Goal: Navigation & Orientation: Find specific page/section

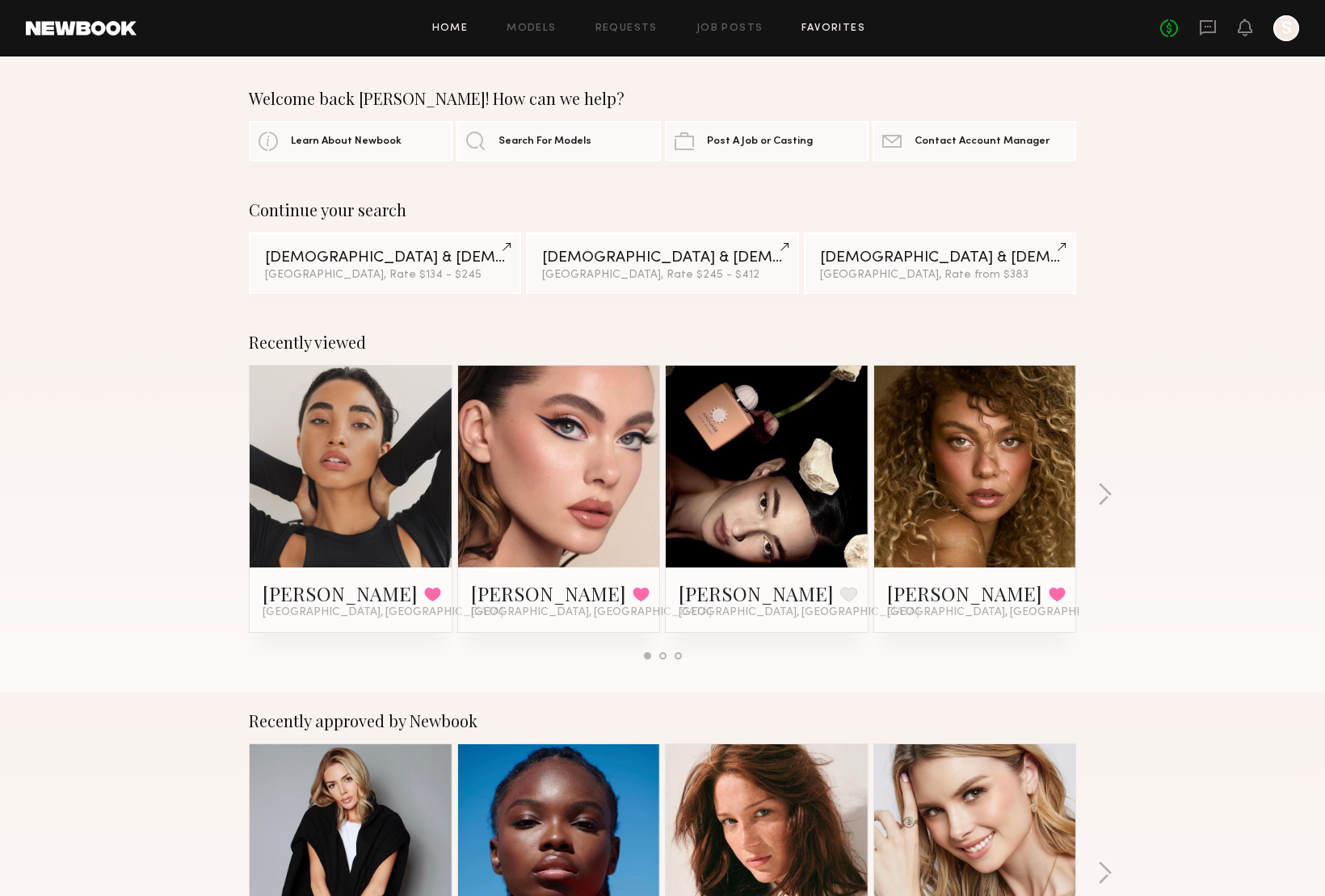
drag, startPoint x: 705, startPoint y: 73, endPoint x: 840, endPoint y: 24, distance: 143.6
click at [833, 29] on link "Favorites" at bounding box center [833, 28] width 64 height 11
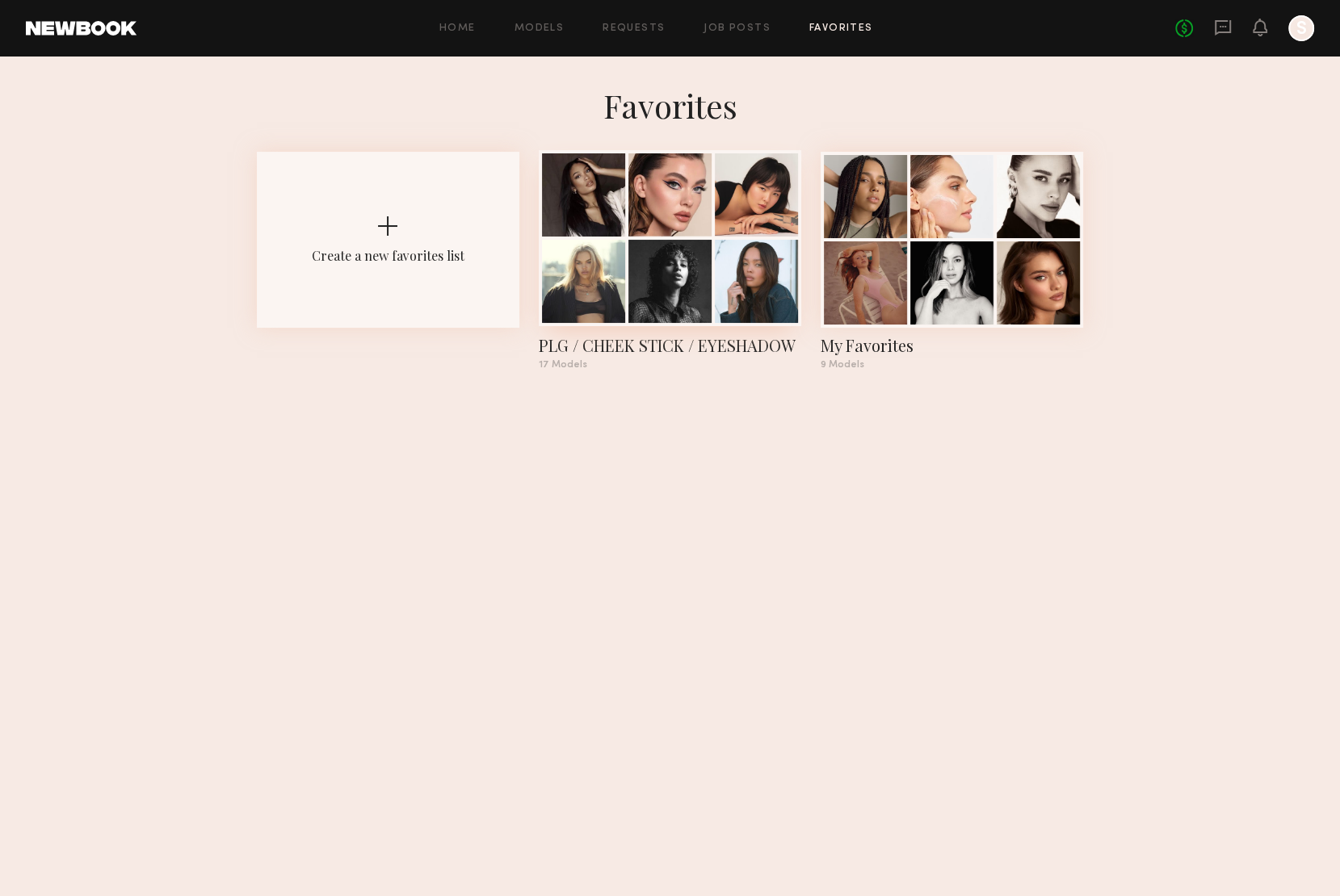
click at [645, 262] on div at bounding box center [669, 281] width 83 height 83
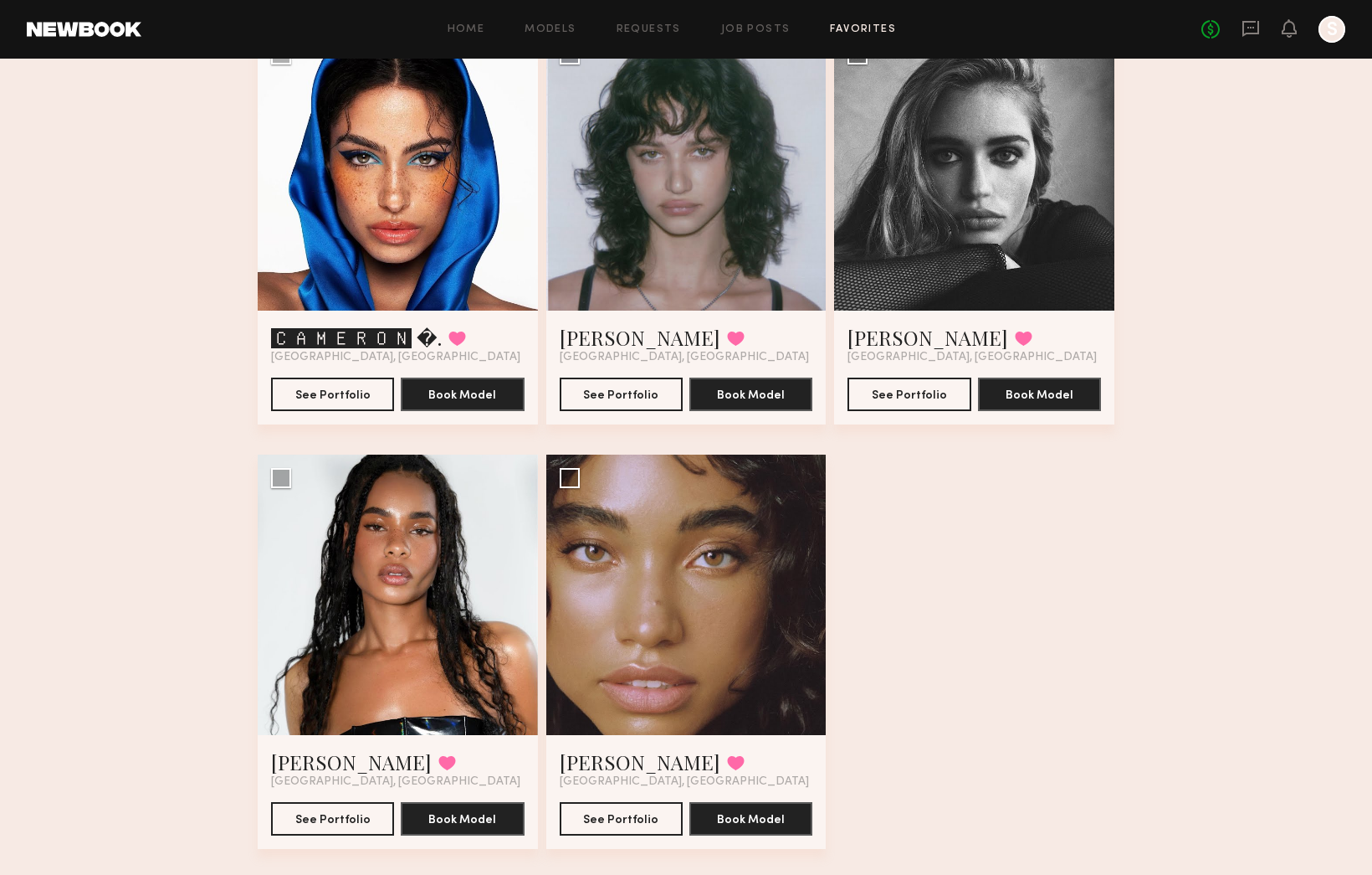
scroll to position [1890, 0]
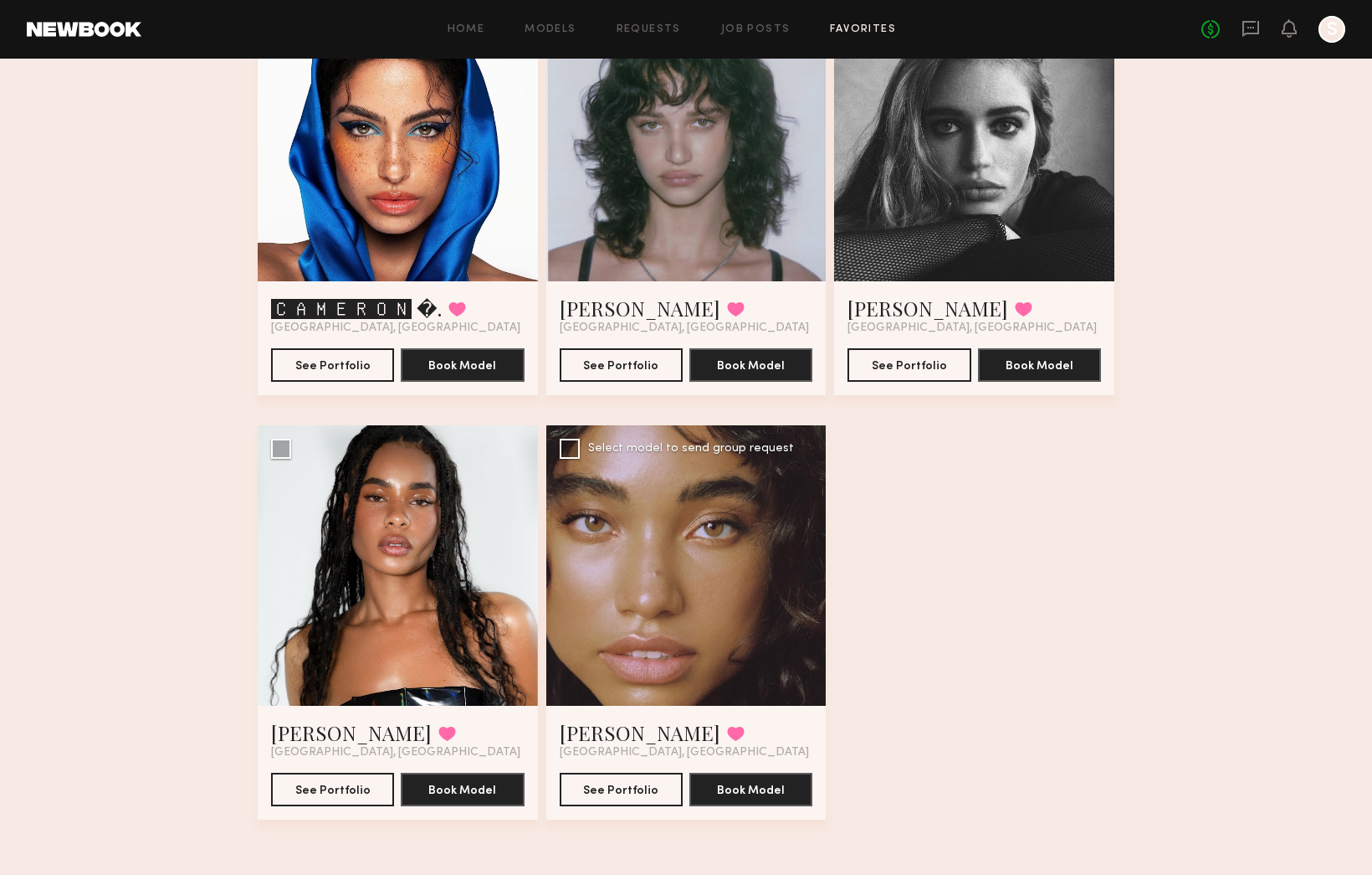
click at [669, 532] on div at bounding box center [686, 565] width 280 height 280
click at [675, 561] on div at bounding box center [686, 565] width 280 height 280
click at [599, 786] on button "See Portfolio" at bounding box center [621, 788] width 123 height 33
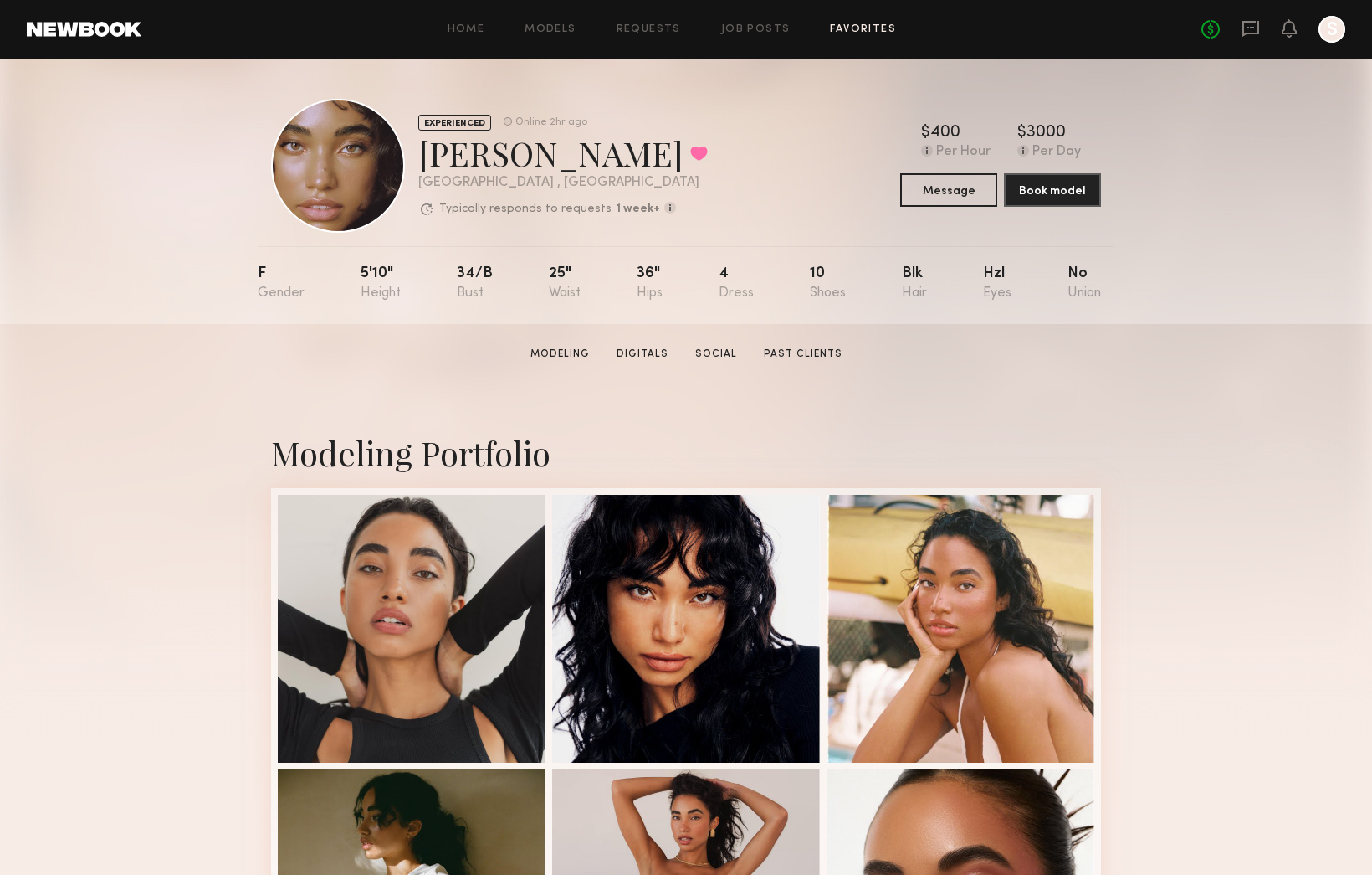
click at [861, 29] on link "Favorites" at bounding box center [863, 29] width 66 height 11
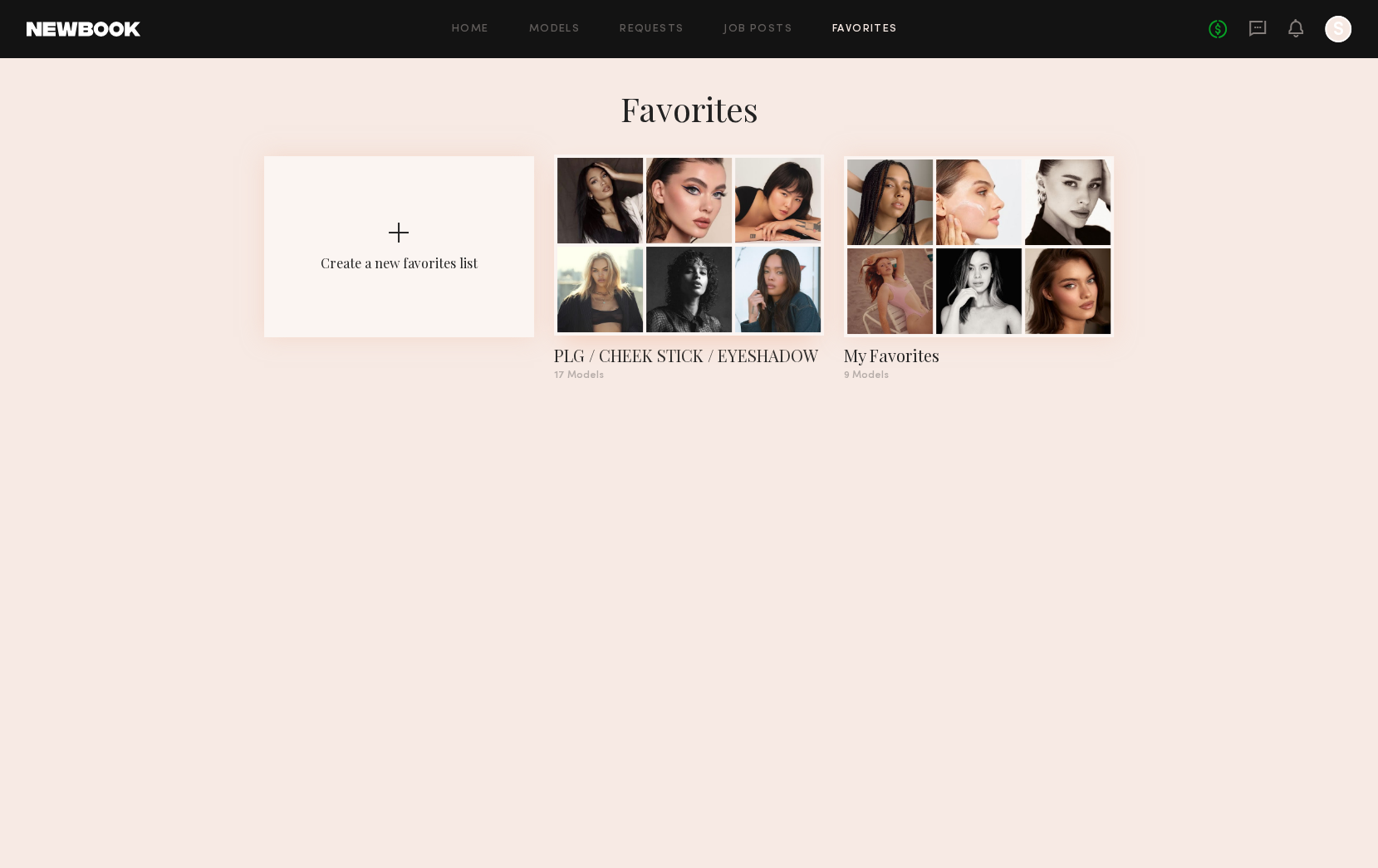
click at [735, 299] on div at bounding box center [777, 289] width 85 height 85
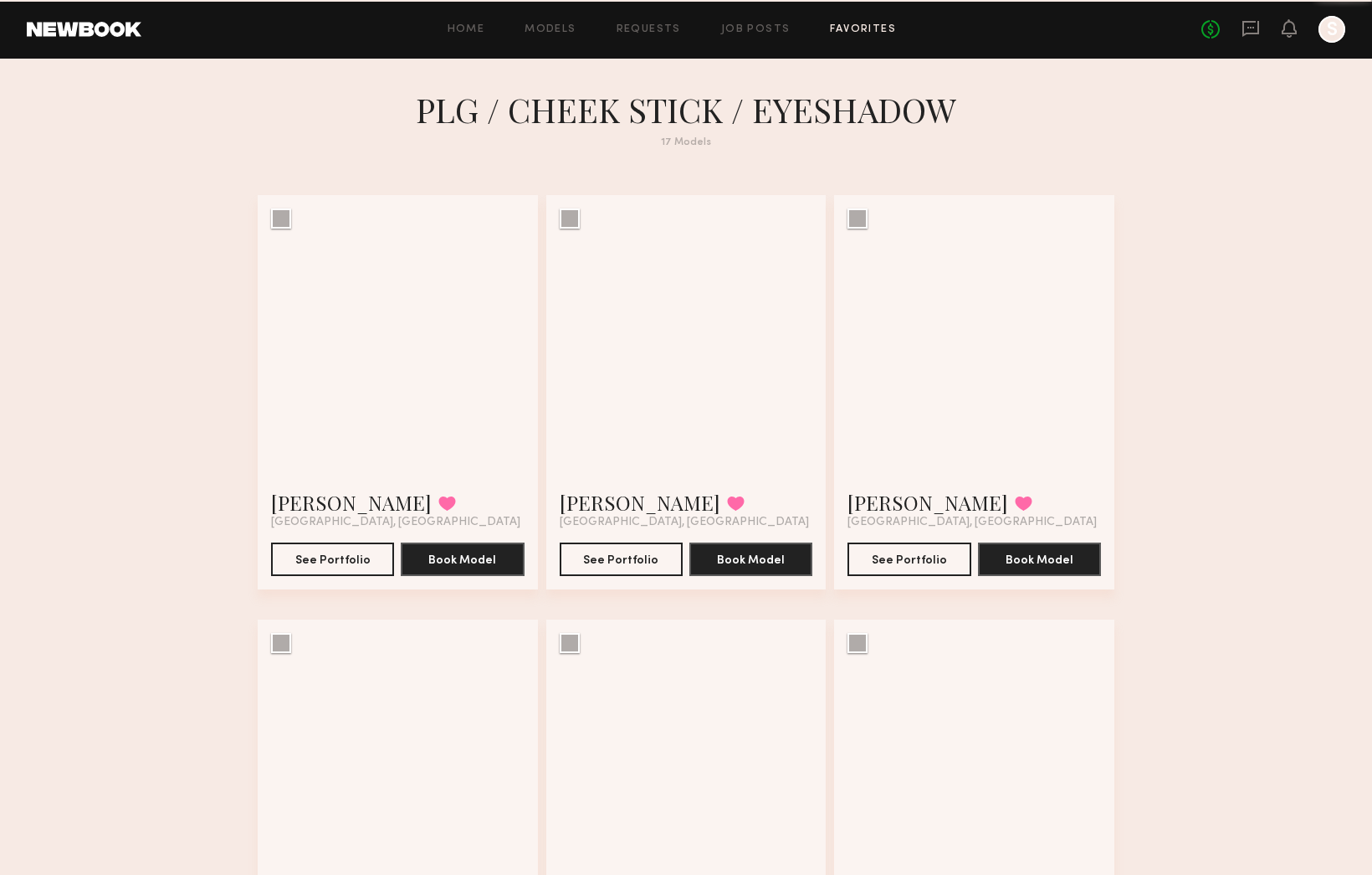
click at [740, 302] on div at bounding box center [686, 335] width 280 height 280
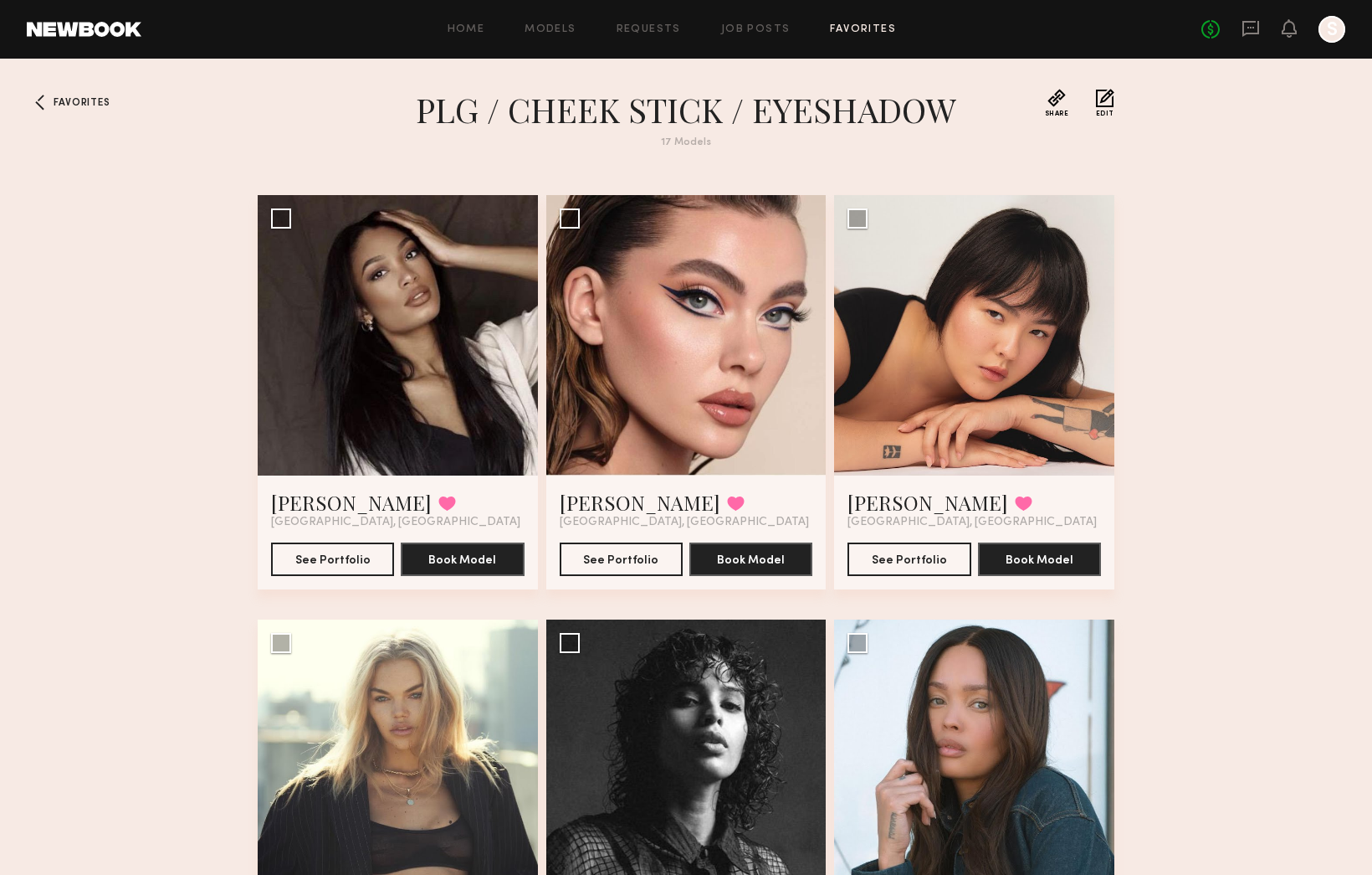
click at [1197, 533] on div "Favorites PLG / CHEEK STICK / EYESHADOW 17 Models Share Copy Shareable Link Edi…" at bounding box center [686, 579] width 1372 height 981
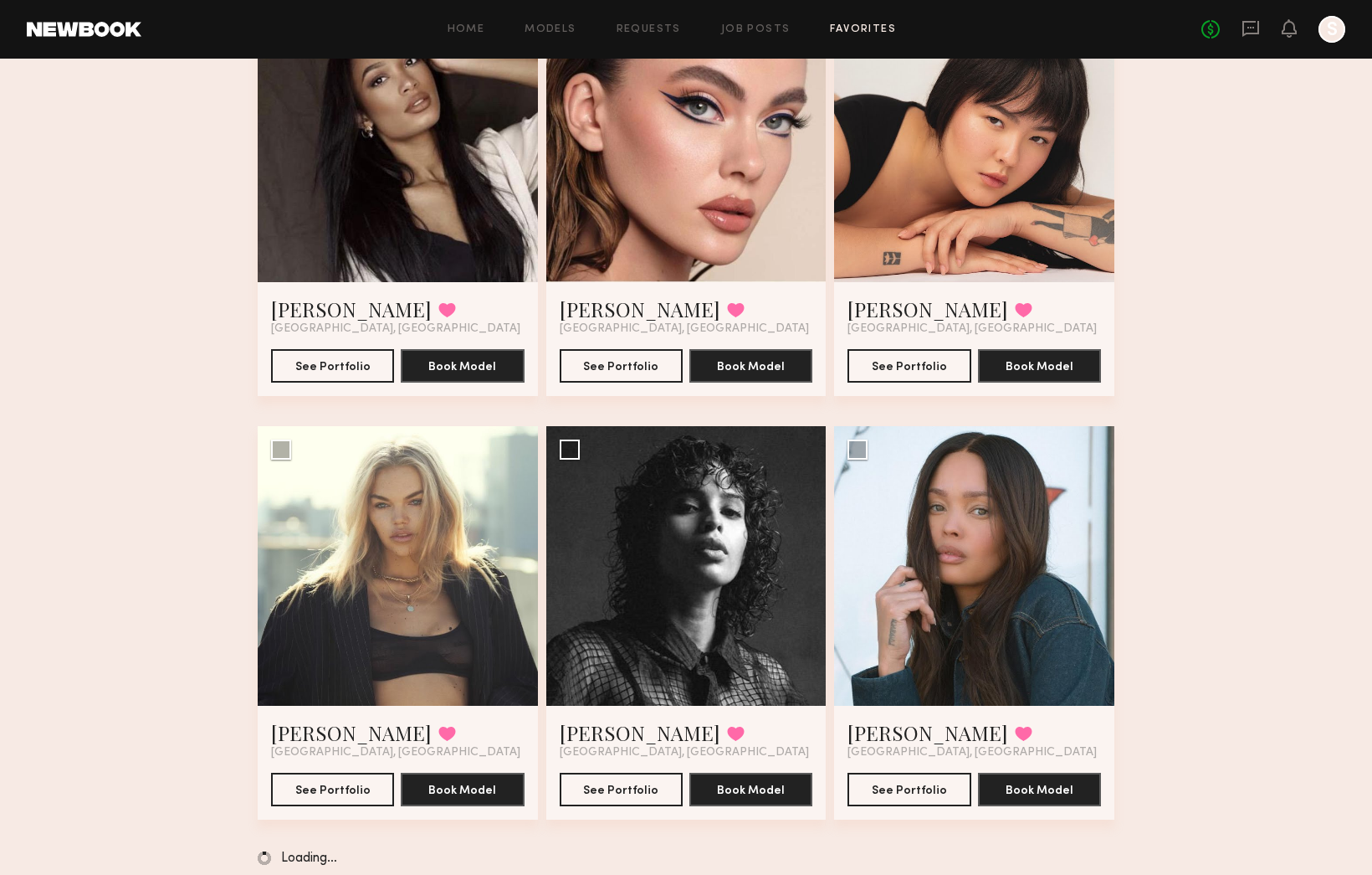
scroll to position [210, 0]
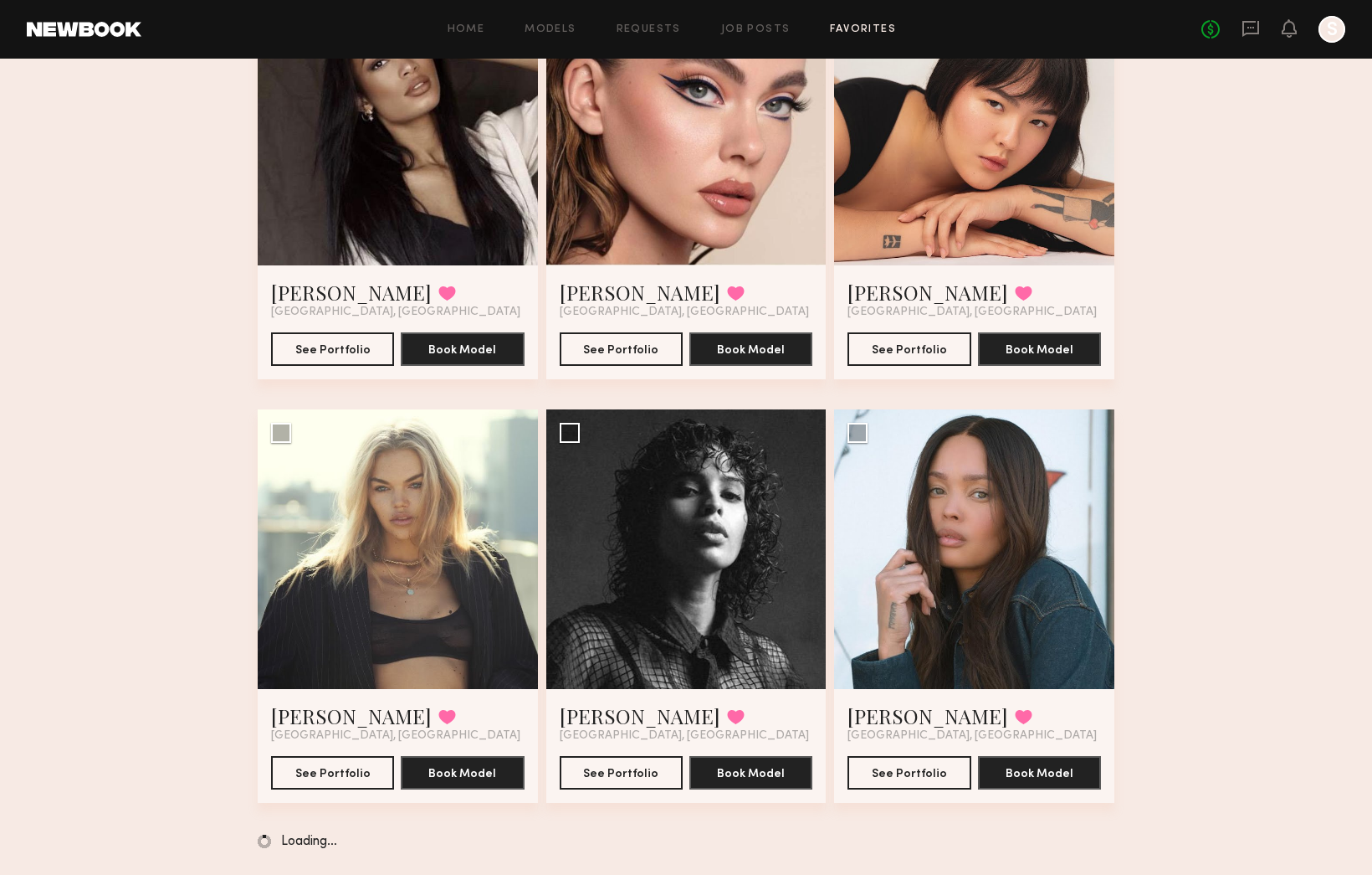
click at [1237, 612] on div "Favorites PLG / CHEEK STICK / EYESHADOW 17 Models Share Copy Shareable Link Edi…" at bounding box center [686, 377] width 1372 height 997
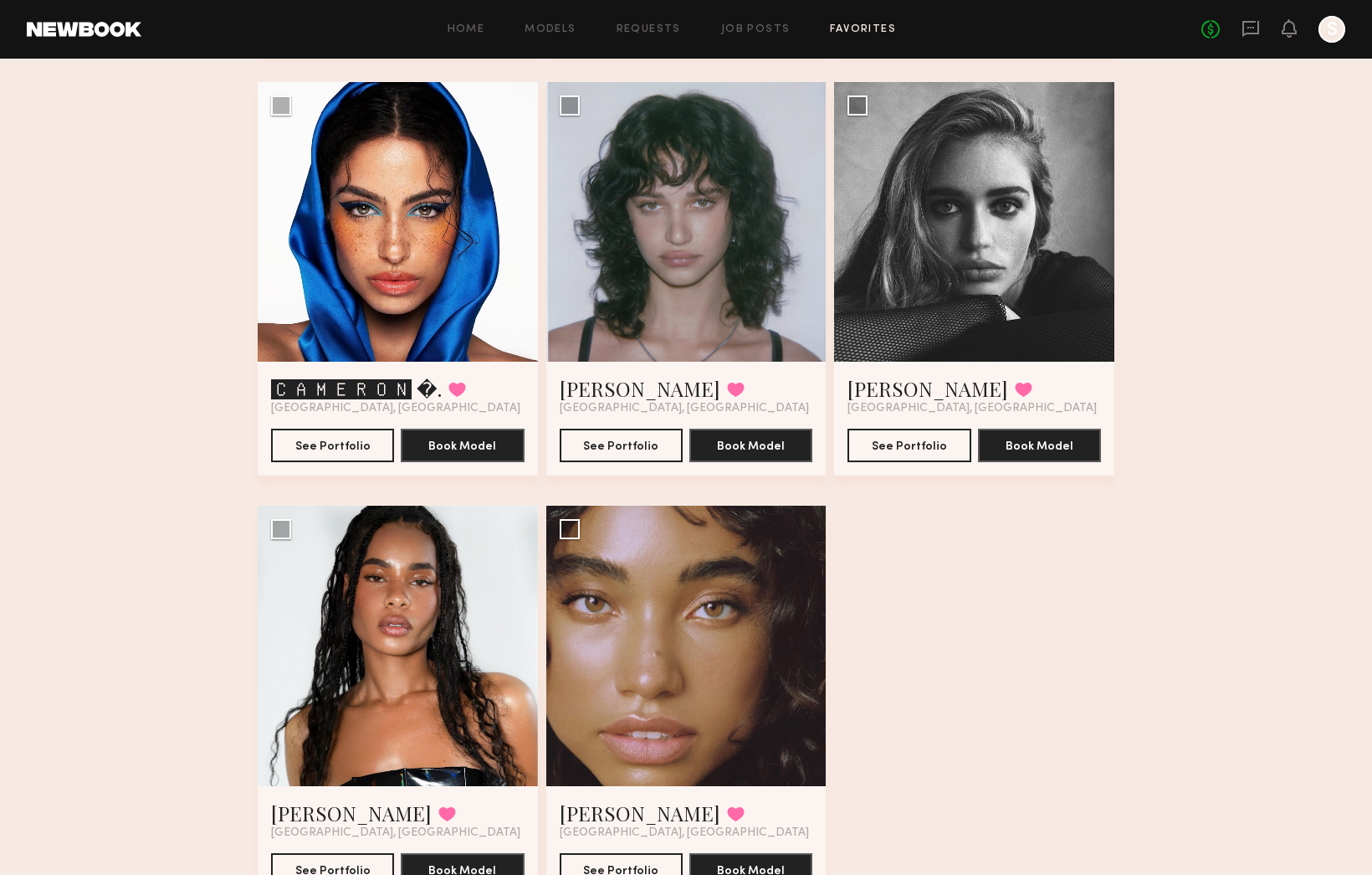
scroll to position [1890, 0]
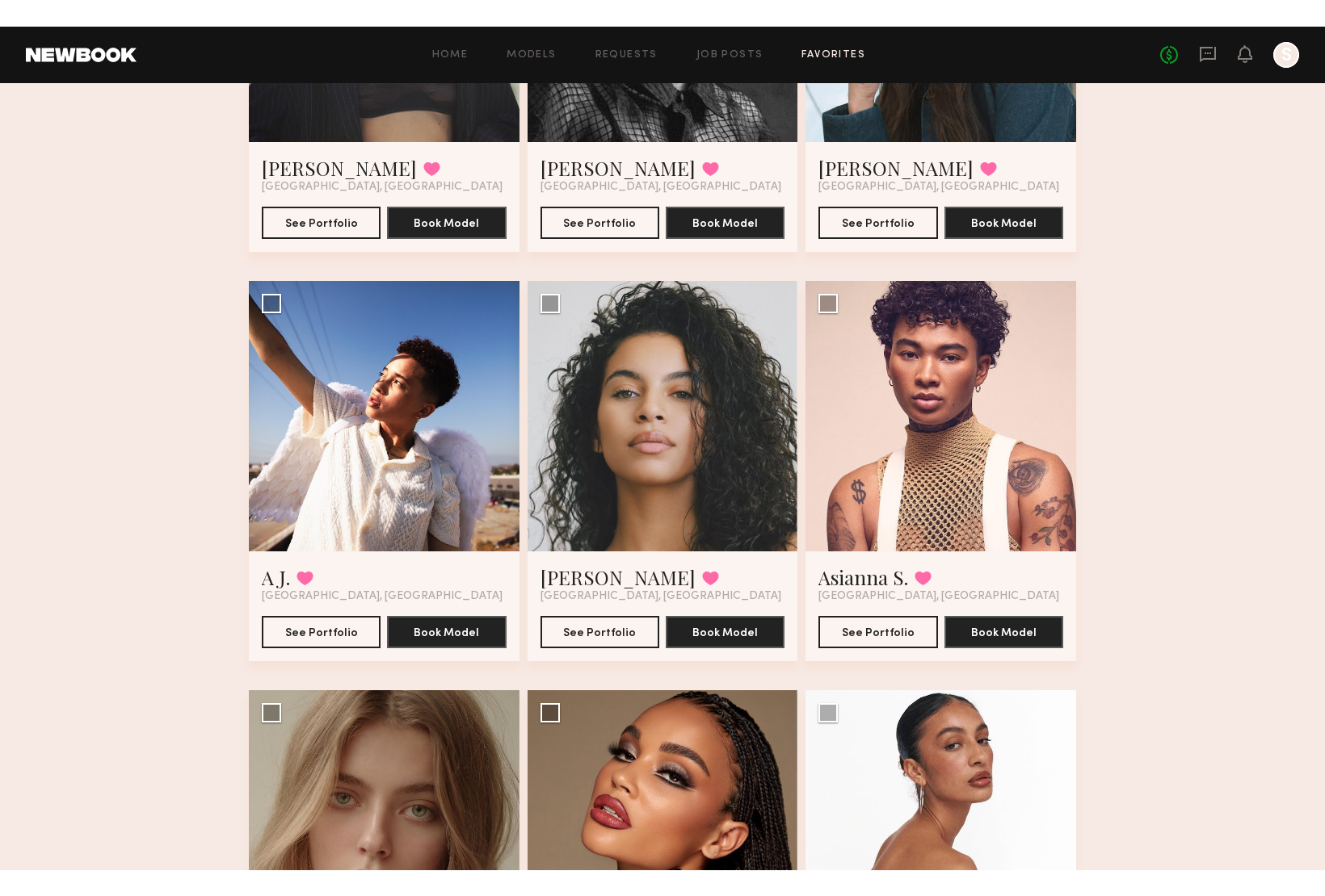
scroll to position [0, 0]
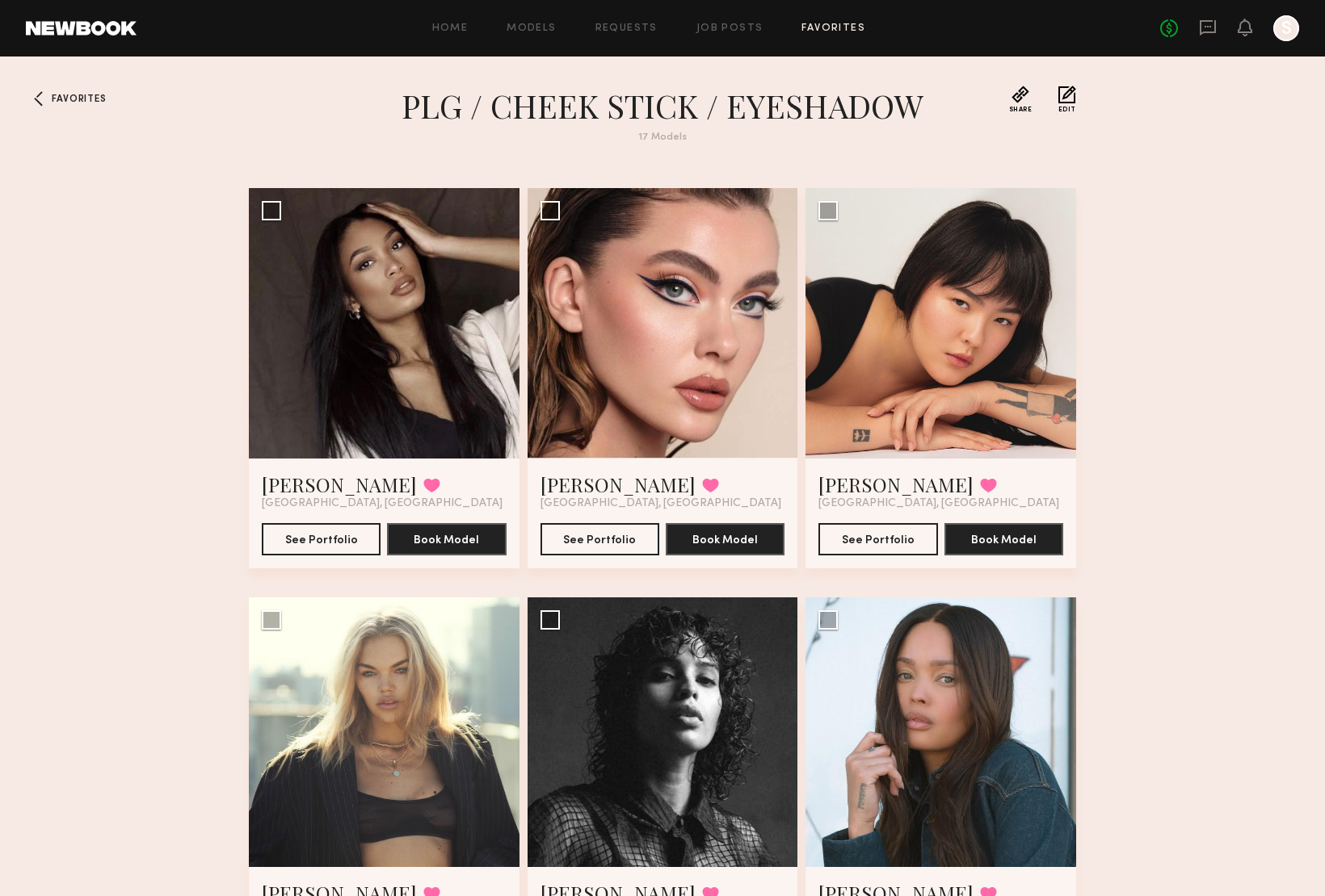
click at [324, 101] on header "Favorites PLG / CHEEK STICK / EYESHADOW 17 Models Share Copy Shareable Link Edit" at bounding box center [663, 123] width 827 height 76
